Goal: Information Seeking & Learning: Learn about a topic

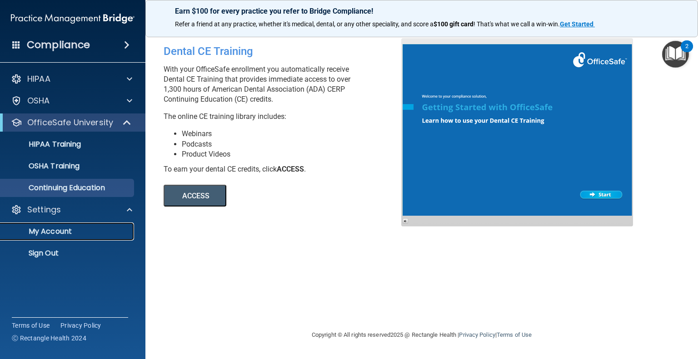
click at [69, 230] on p "My Account" at bounding box center [68, 231] width 124 height 9
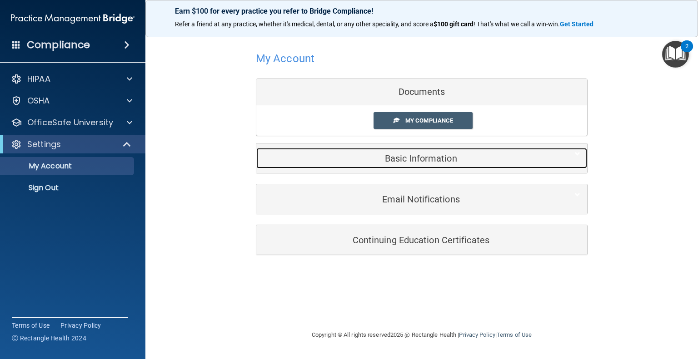
click at [452, 162] on h5 "Basic Information" at bounding box center [407, 159] width 289 height 10
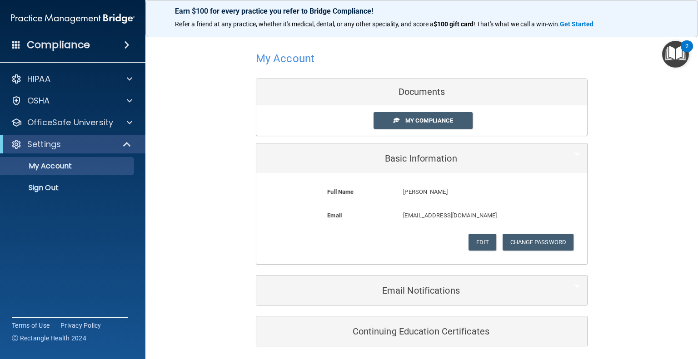
click at [460, 93] on div "Documents" at bounding box center [421, 92] width 331 height 26
click at [439, 123] on span "My Compliance" at bounding box center [429, 120] width 48 height 7
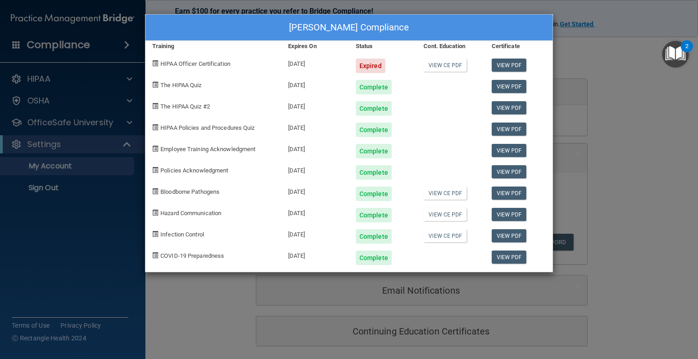
click at [231, 309] on div "[PERSON_NAME] Compliance Training Expires On Status Cont. Education Certificate…" at bounding box center [349, 179] width 698 height 359
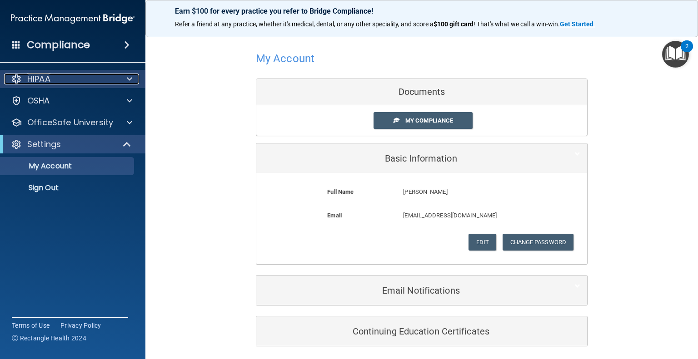
click at [63, 80] on div "HIPAA" at bounding box center [60, 79] width 113 height 11
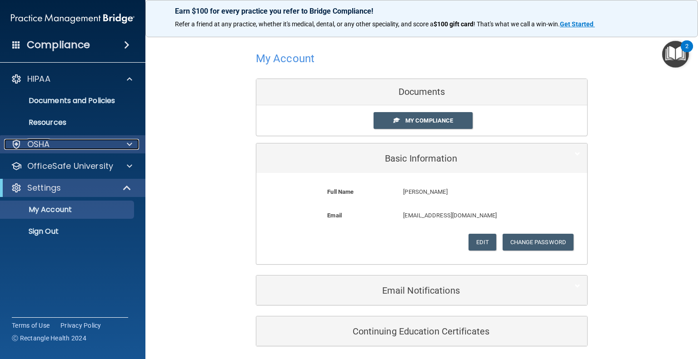
click at [72, 147] on div "OSHA" at bounding box center [60, 144] width 113 height 11
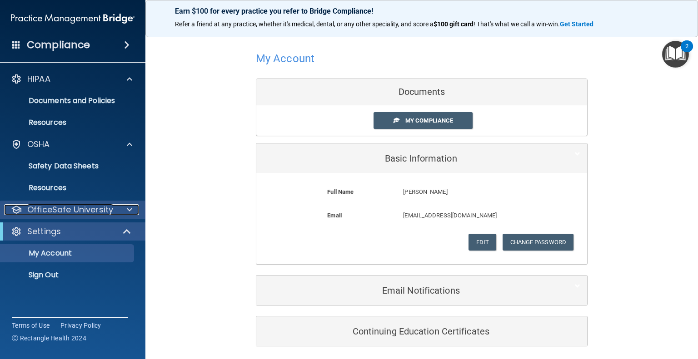
click at [88, 214] on p "OfficeSafe University" at bounding box center [70, 209] width 86 height 11
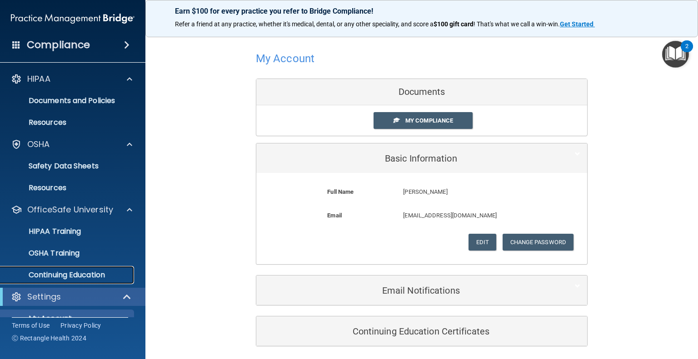
click at [81, 274] on p "Continuing Education" at bounding box center [68, 275] width 124 height 9
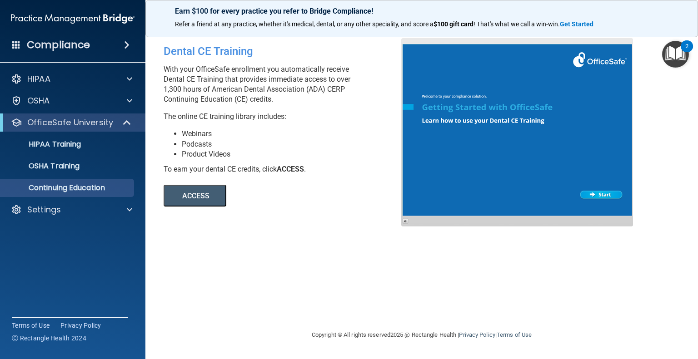
click at [206, 193] on button "ACCESS" at bounding box center [195, 196] width 63 height 22
